Goal: Information Seeking & Learning: Learn about a topic

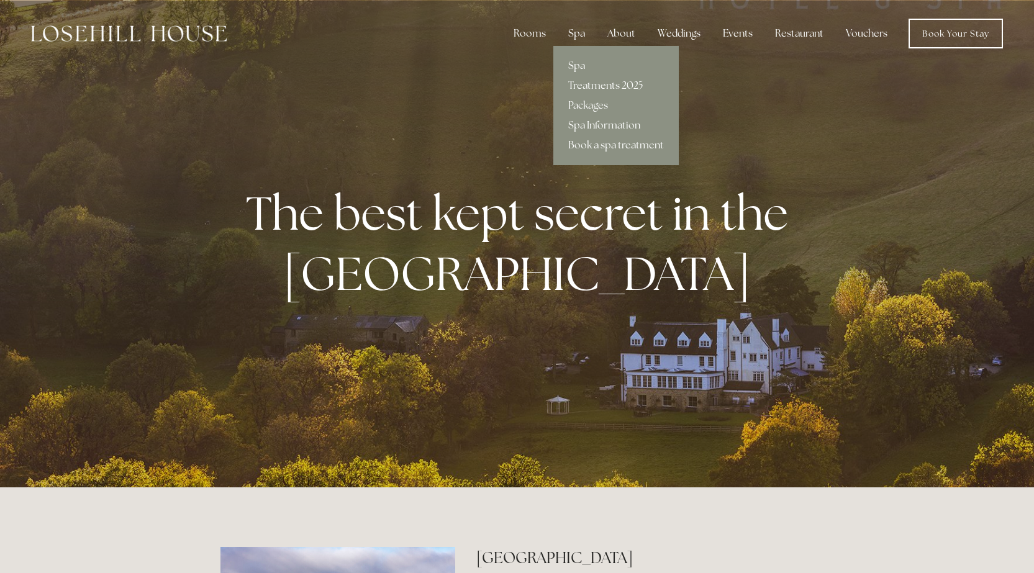
click at [574, 31] on div "Spa" at bounding box center [576, 33] width 37 height 25
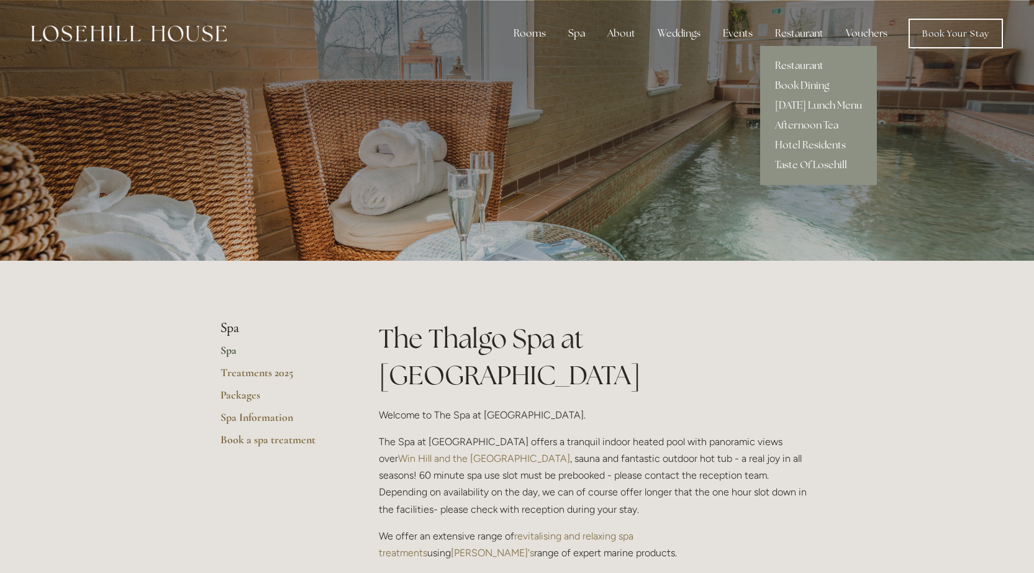
click at [784, 31] on div "Restaurant" at bounding box center [799, 33] width 68 height 25
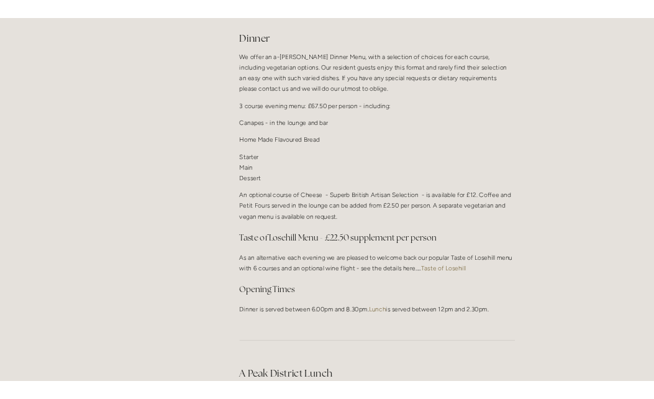
scroll to position [1488, 0]
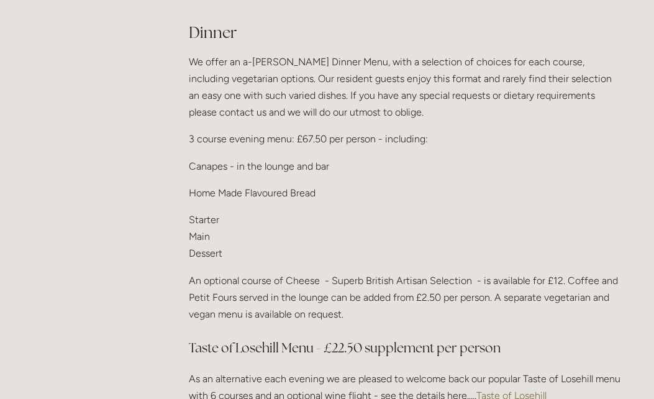
drag, startPoint x: 646, startPoint y: 271, endPoint x: 658, endPoint y: 273, distance: 11.4
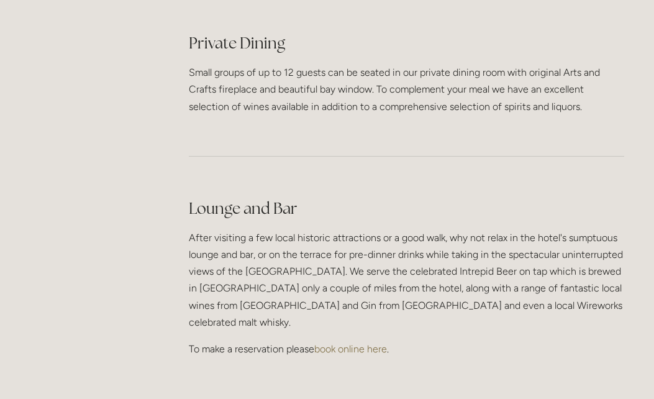
scroll to position [3040, 0]
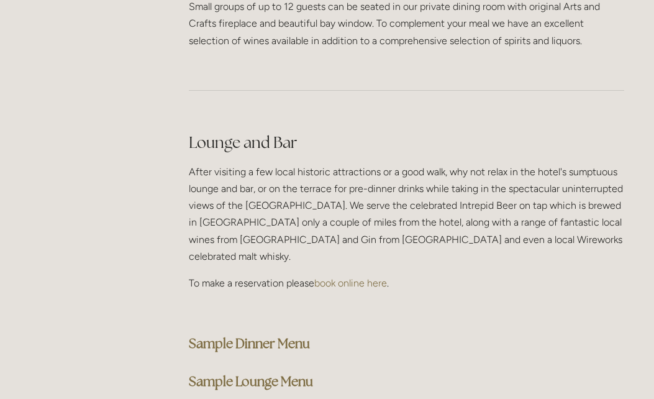
click at [228, 335] on strong "Sample Dinner Menu" at bounding box center [249, 343] width 121 height 17
